Goal: Task Accomplishment & Management: Manage account settings

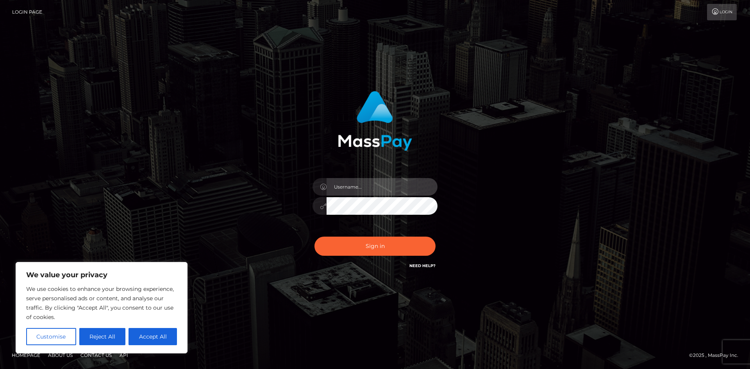
click at [362, 183] on input "text" at bounding box center [381, 187] width 111 height 18
type input "kittytaiga1@gmail.com"
click at [314, 237] on button "Sign in" at bounding box center [374, 246] width 121 height 19
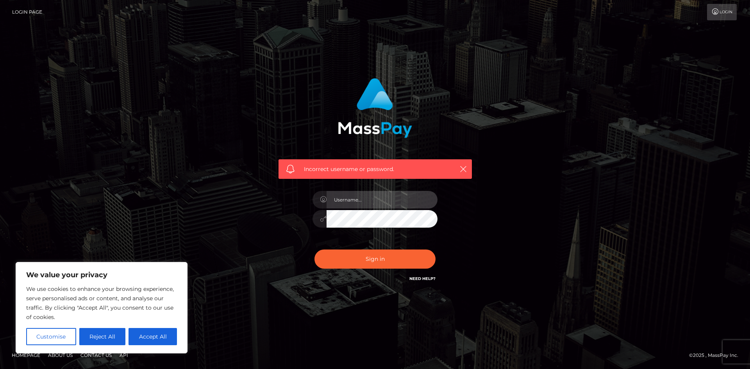
click at [383, 206] on input "text" at bounding box center [381, 200] width 111 height 18
click at [501, 213] on div "Incorrect username or password." at bounding box center [374, 184] width 445 height 224
click at [716, 17] on link "Login" at bounding box center [722, 12] width 30 height 16
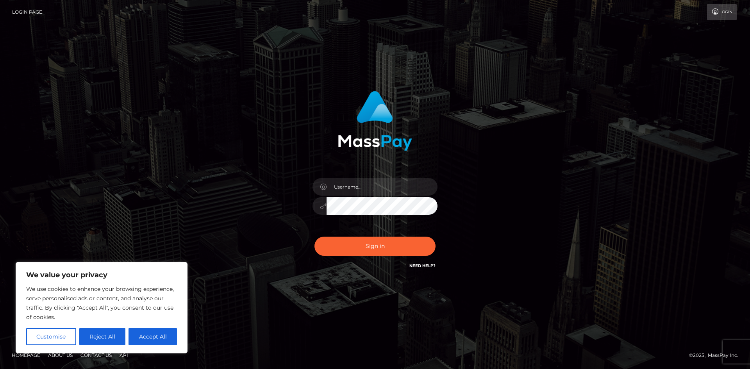
click at [732, 2] on nav "Login Page Login" at bounding box center [375, 12] width 750 height 24
click at [730, 5] on link "Login" at bounding box center [722, 12] width 30 height 16
click at [18, 8] on link "Login Page" at bounding box center [27, 12] width 30 height 16
